Goal: Transaction & Acquisition: Subscribe to service/newsletter

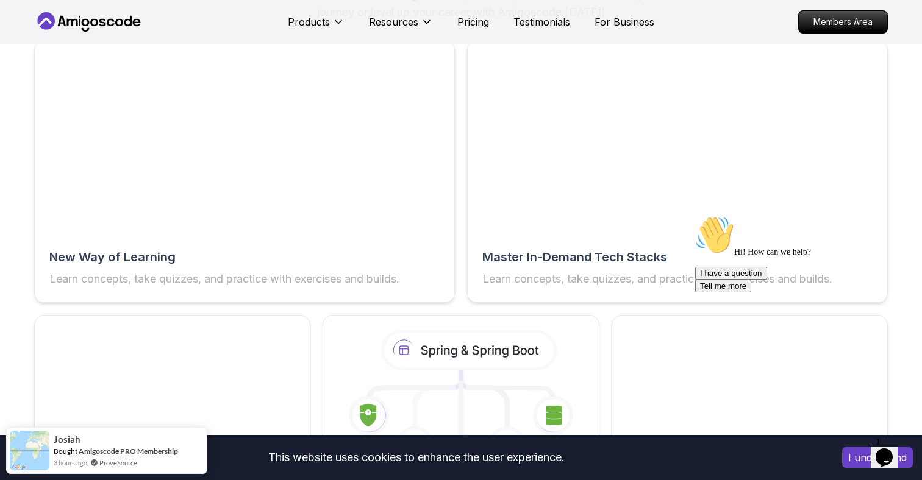
scroll to position [1914, 0]
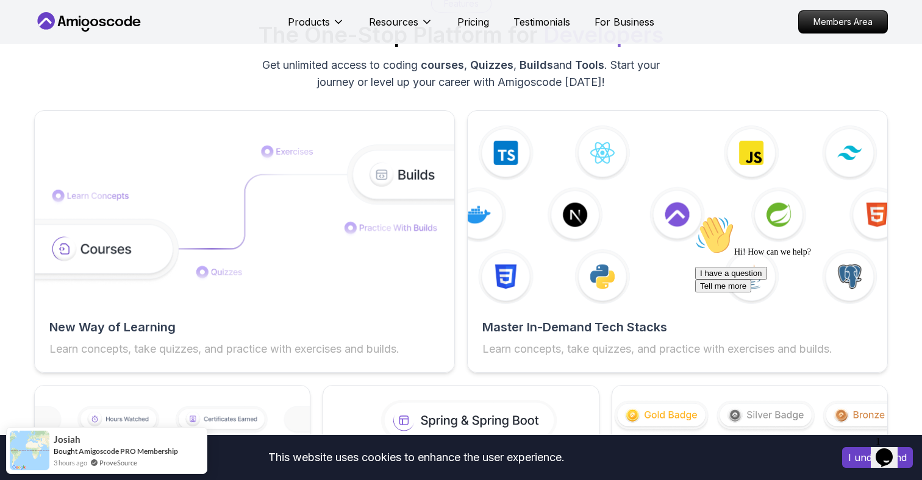
scroll to position [1897, 0]
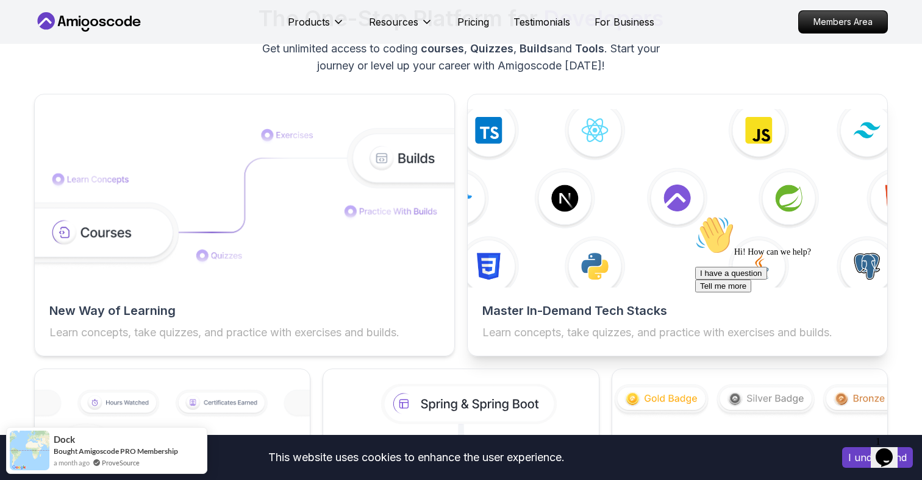
click at [685, 207] on img at bounding box center [677, 199] width 461 height 196
click at [531, 134] on img at bounding box center [677, 199] width 461 height 196
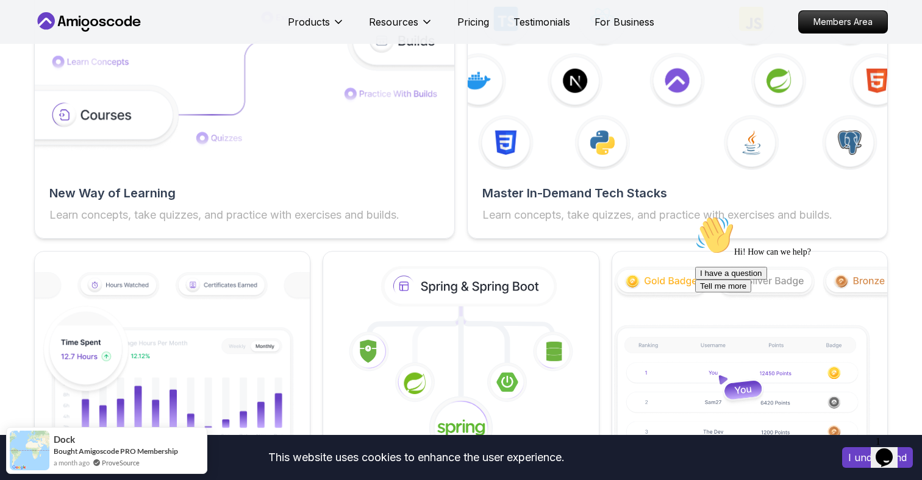
scroll to position [2025, 0]
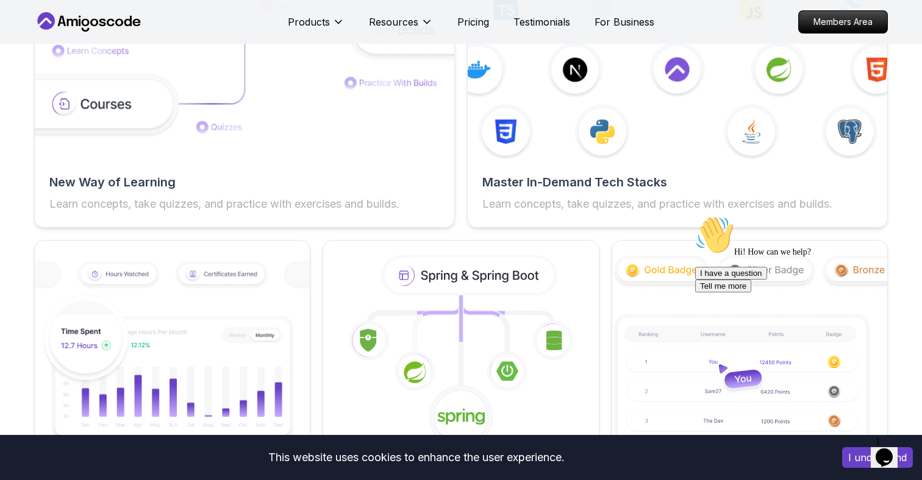
click at [752, 216] on div "Hi! How can we help? I have a question Tell me more" at bounding box center [804, 254] width 219 height 77
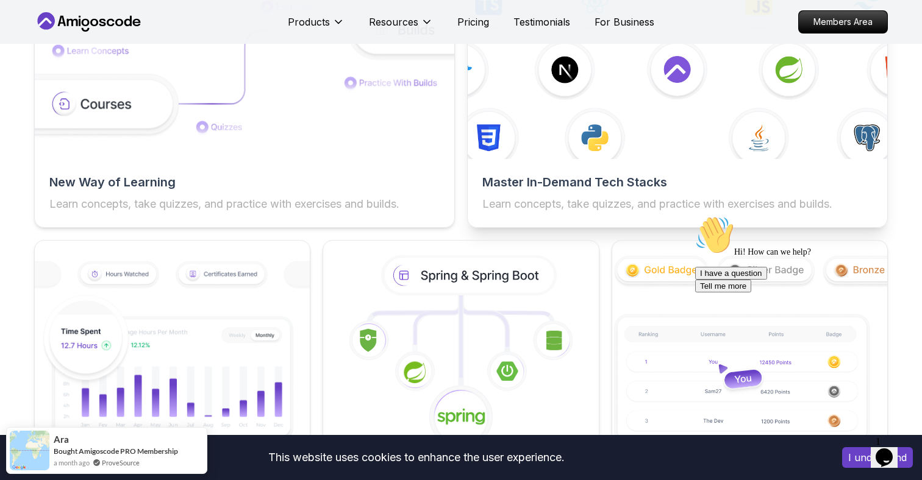
click at [576, 185] on h2 "Master In-Demand Tech Stacks" at bounding box center [677, 182] width 390 height 17
click at [701, 124] on img at bounding box center [677, 70] width 461 height 196
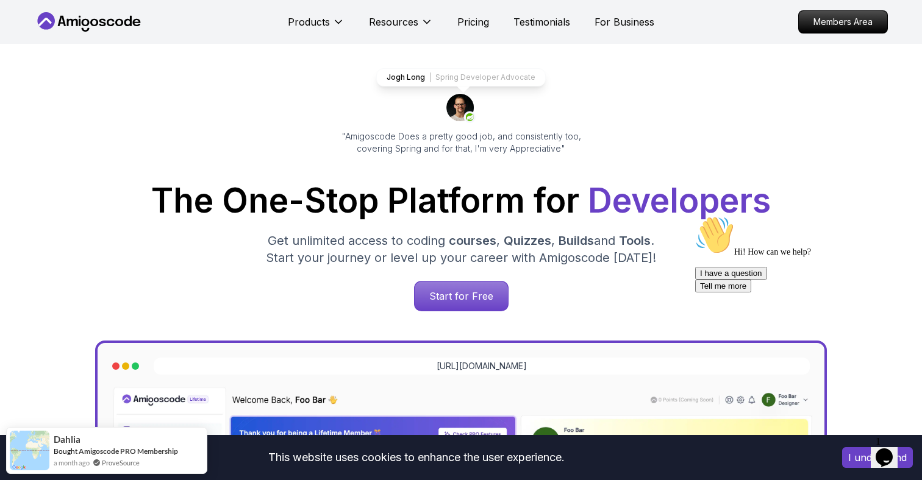
scroll to position [0, 0]
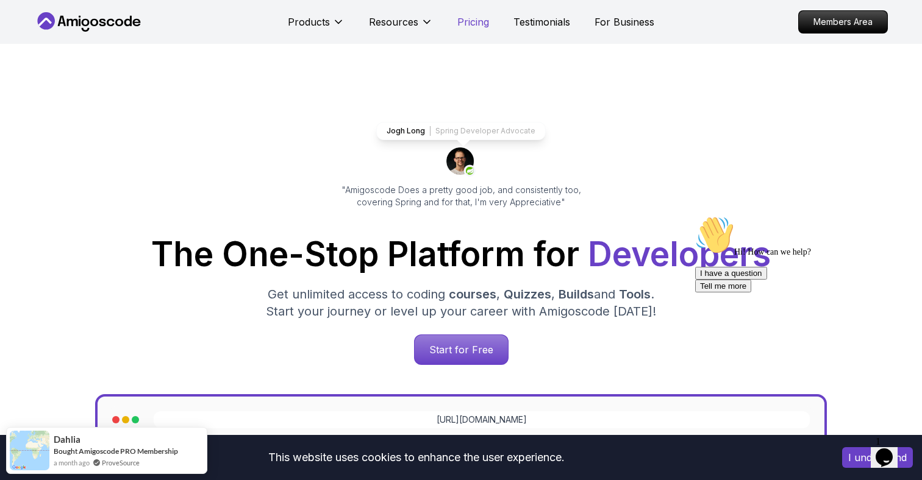
click at [478, 21] on p "Pricing" at bounding box center [473, 22] width 32 height 15
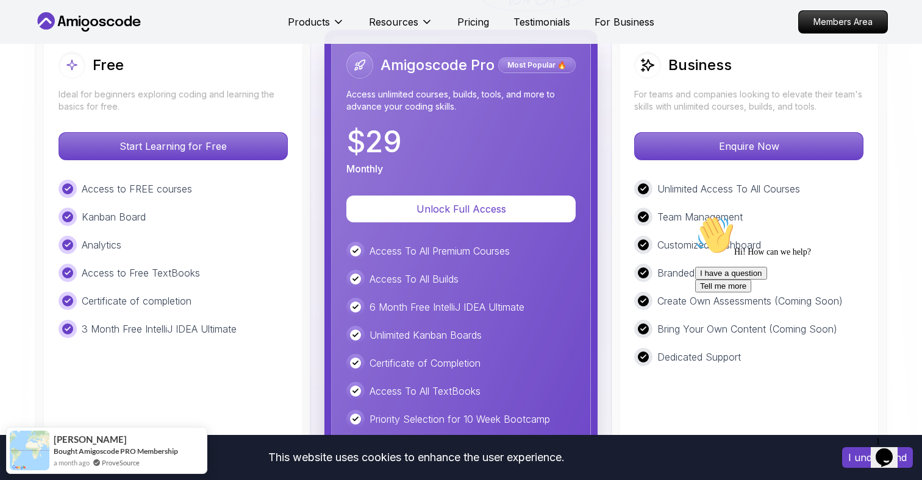
scroll to position [2823, 0]
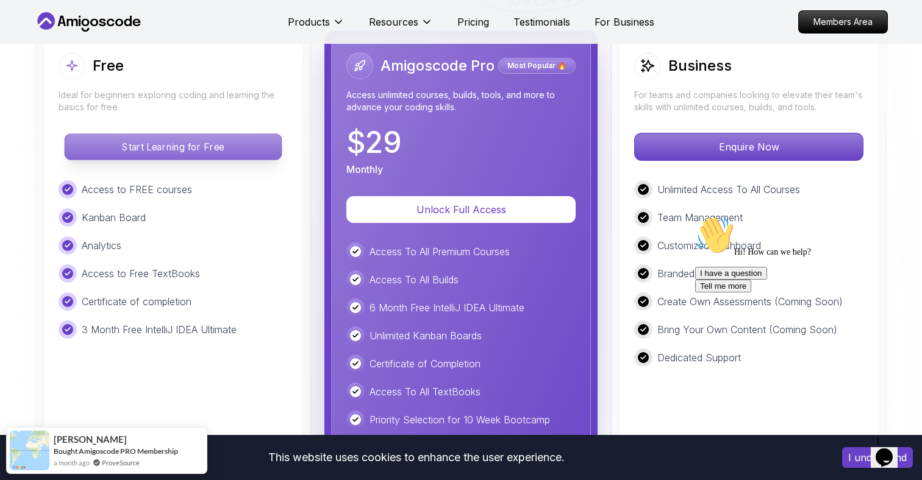
click at [155, 148] on p "Start Learning for Free" at bounding box center [173, 147] width 216 height 26
